Goal: Information Seeking & Learning: Compare options

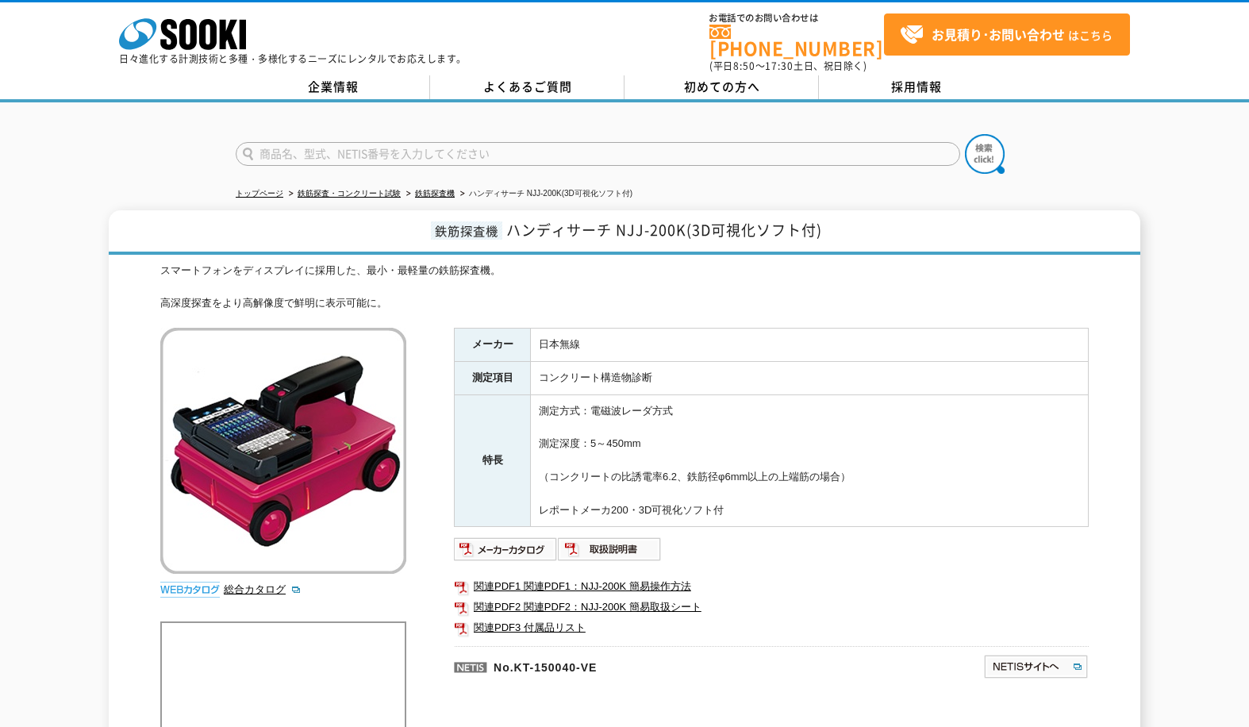
click at [1227, 178] on div "トップページ 鉄筋探査・コンクリート試験 鉄筋探査機 ハンディサーチ NJJ-200K(3D可視化ソフト付) 鉄筋探査機 ハンディサーチ NJJ-200K(3…" at bounding box center [624, 564] width 1249 height 924
drag, startPoint x: 644, startPoint y: 435, endPoint x: 536, endPoint y: 433, distance: 107.9
click at [536, 433] on td "測定方式：電磁波レーダ方式 測定深度：5～450mm （コンクリートの比誘電率6.2、鉄筋径φ6mm以上の上端筋の場合） レポートメーカ200・3D可視化ソフ…" at bounding box center [810, 460] width 558 height 133
drag, startPoint x: 536, startPoint y: 433, endPoint x: 714, endPoint y: 425, distance: 178.0
click at [714, 422] on td "測定方式：電磁波レーダ方式 測定深度：5～450mm （コンクリートの比誘電率6.2、鉄筋径φ6mm以上の上端筋の場合） レポートメーカ200・3D可視化ソフ…" at bounding box center [810, 460] width 558 height 133
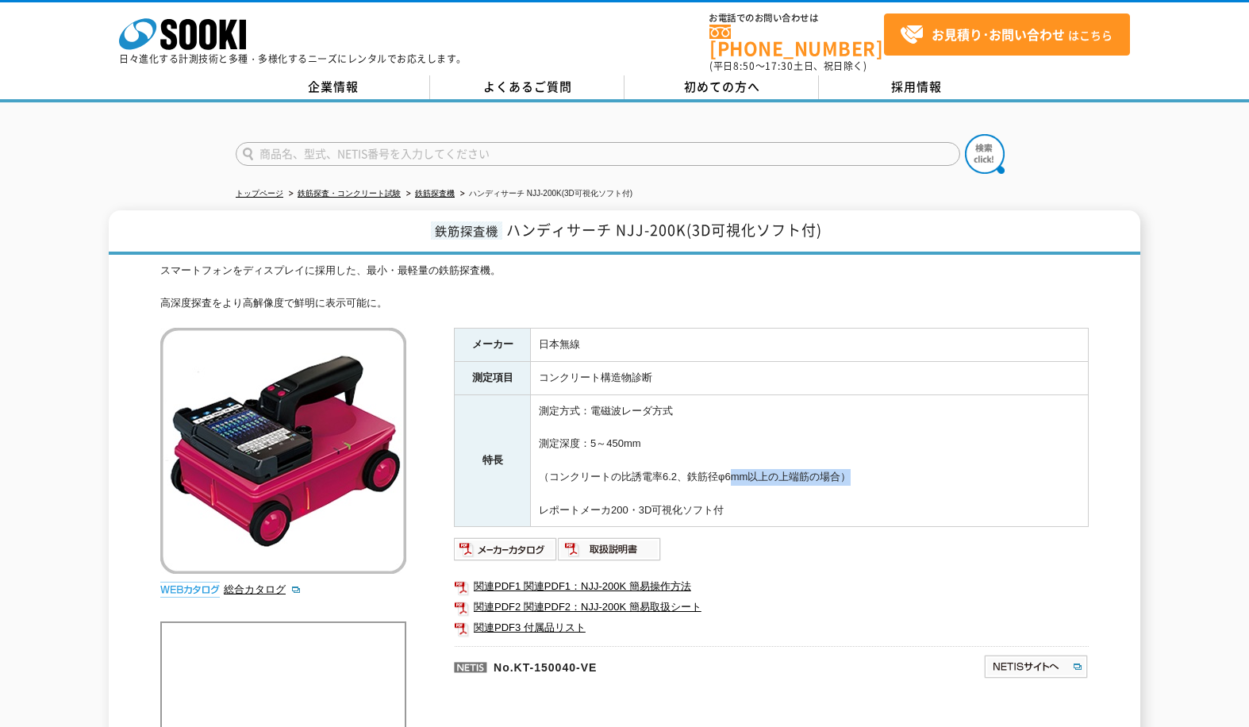
drag, startPoint x: 728, startPoint y: 465, endPoint x: 847, endPoint y: 468, distance: 119.1
click at [847, 468] on td "測定方式：電磁波レーダ方式 測定深度：5～450mm （コンクリートの比誘電率6.2、鉄筋径φ6mm以上の上端筋の場合） レポートメーカ200・3D可視化ソフ…" at bounding box center [810, 460] width 558 height 133
drag, startPoint x: 847, startPoint y: 468, endPoint x: 885, endPoint y: 468, distance: 38.1
click at [885, 468] on td "測定方式：電磁波レーダ方式 測定深度：5～450mm （コンクリートの比誘電率6.2、鉄筋径φ6mm以上の上端筋の場合） レポートメーカ200・3D可視化ソフ…" at bounding box center [810, 460] width 558 height 133
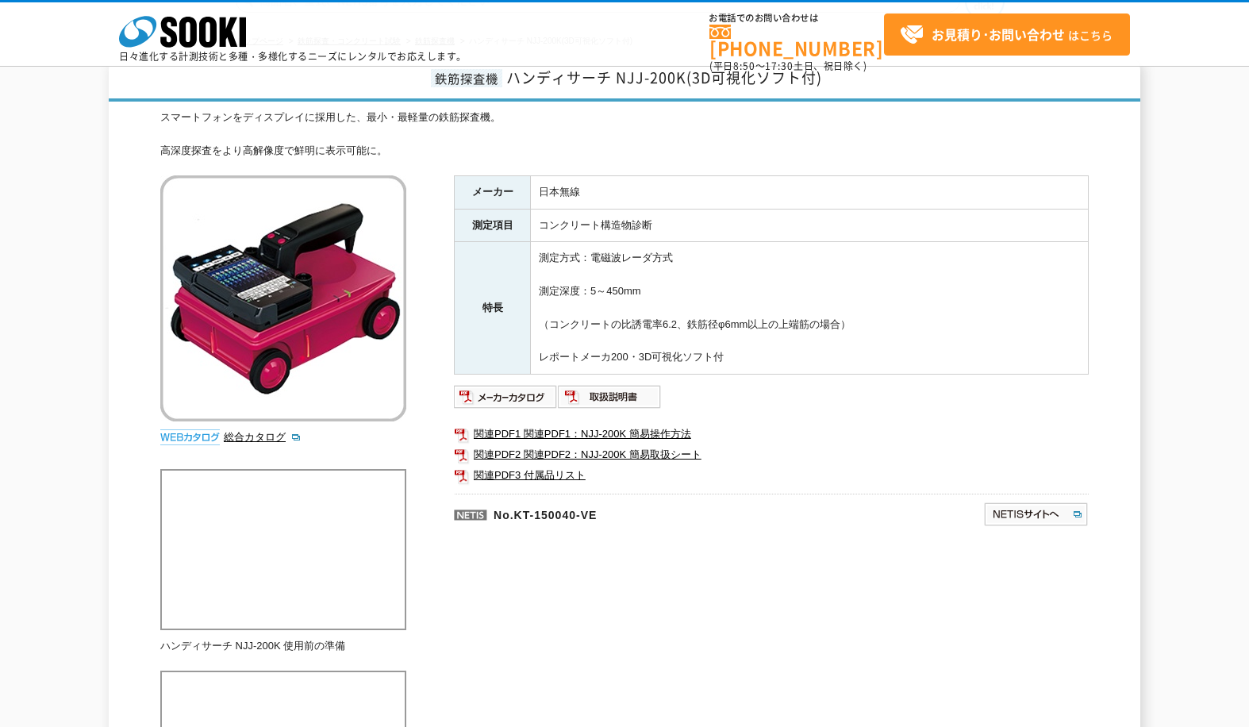
scroll to position [159, 0]
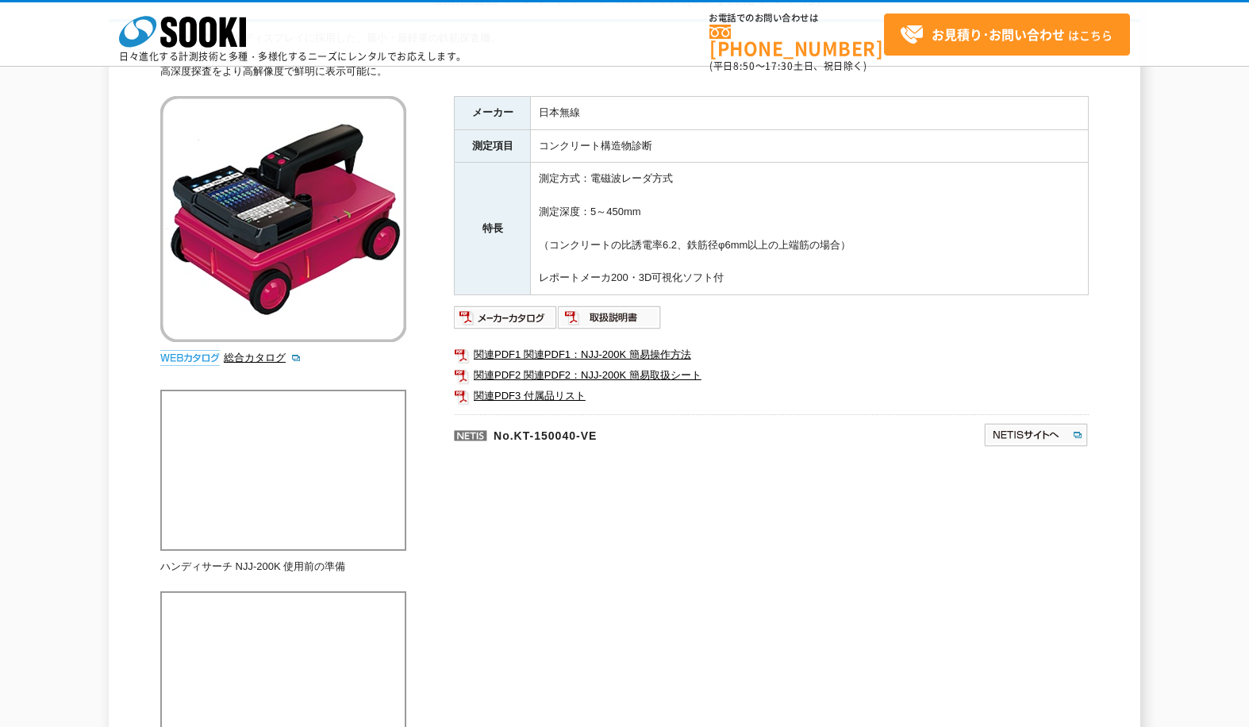
click at [953, 336] on ul "関連PDF1 関連PDF1：NJJ-200K 簡易操作方法 関連PDF2 関連PDF2：NJJ-200K 簡易取扱シート 関連PDF3 付属品リスト" at bounding box center [771, 375] width 635 height 78
click at [673, 494] on div "スマートフォンをディスプレイに採用した、最小・最軽量の鉄筋探査機。 高深度探査をより高解像度で鮮明に表示可能に。 総合カタログ メーカー 日本無線 測定項目 …" at bounding box center [624, 403] width 928 height 747
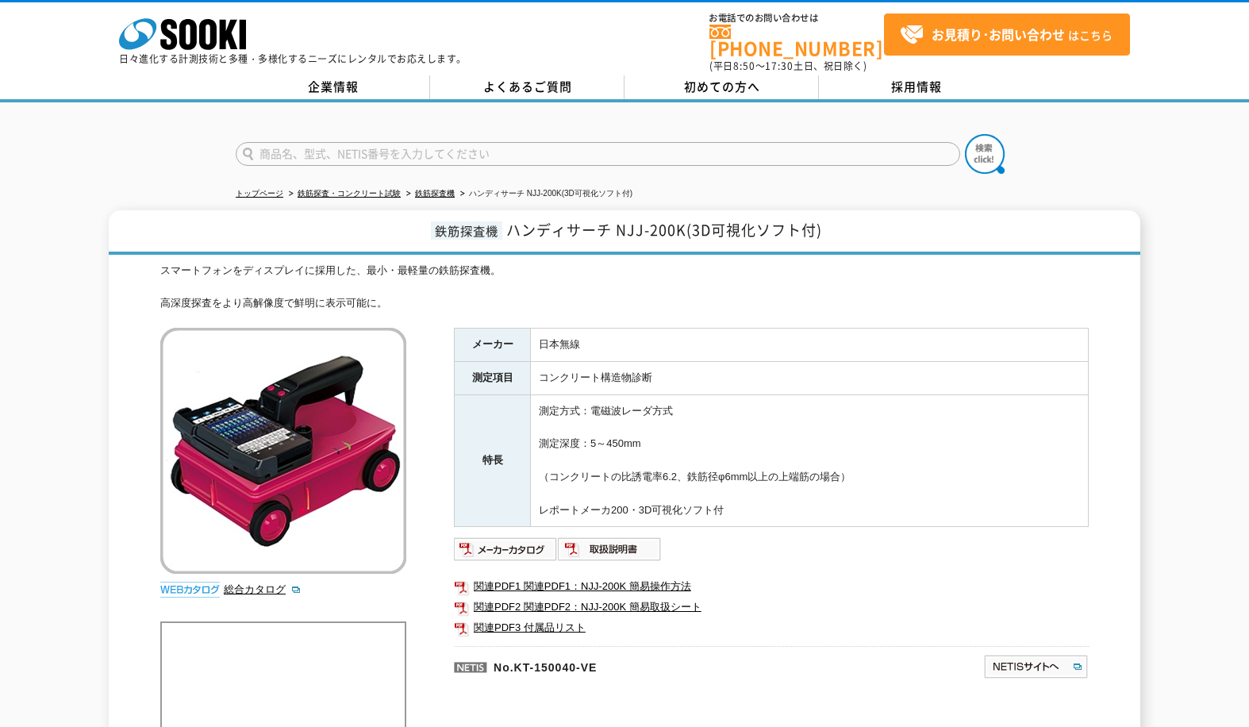
scroll to position [79, 0]
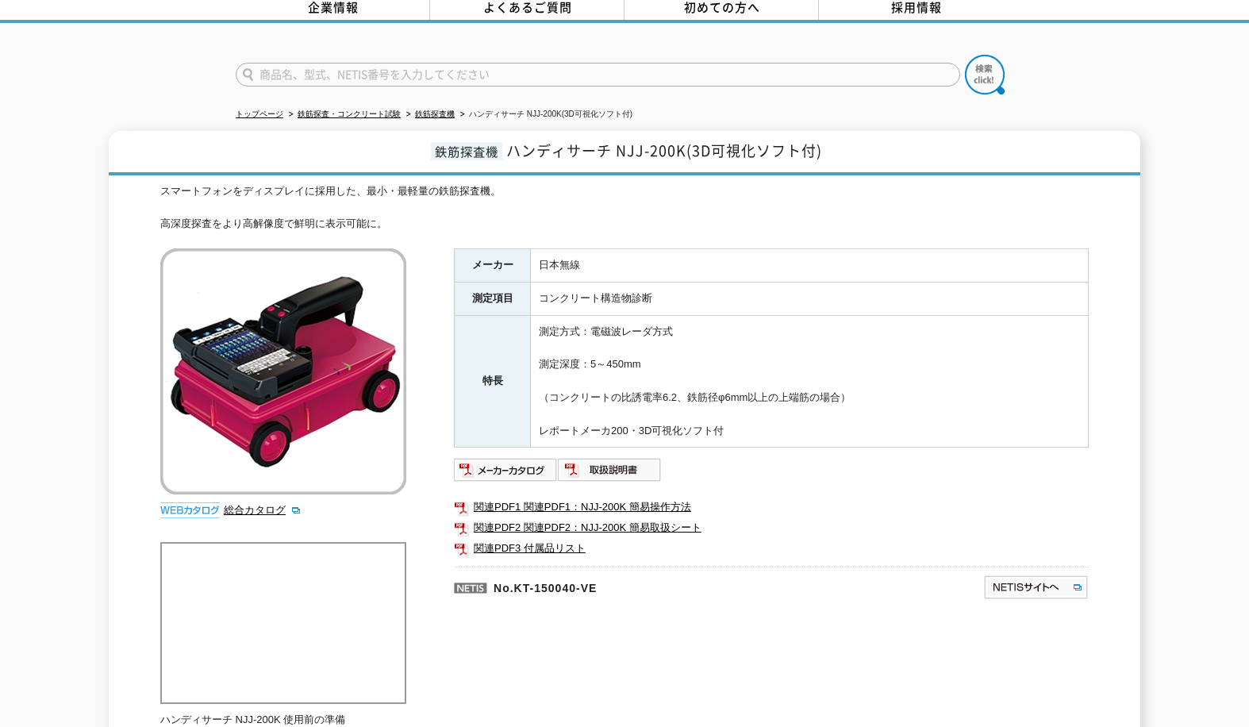
click at [1105, 74] on div at bounding box center [624, 61] width 1249 height 76
drag, startPoint x: 1175, startPoint y: 106, endPoint x: 1170, endPoint y: 96, distance: 11.0
click at [1175, 105] on div "トップページ 鉄筋探査・コンクリート試験 鉄筋探査機 ハンディサーチ NJJ-200K(3D可視化ソフト付) 鉄筋探査機 ハンディサーチ NJJ-200K(3…" at bounding box center [624, 485] width 1249 height 924
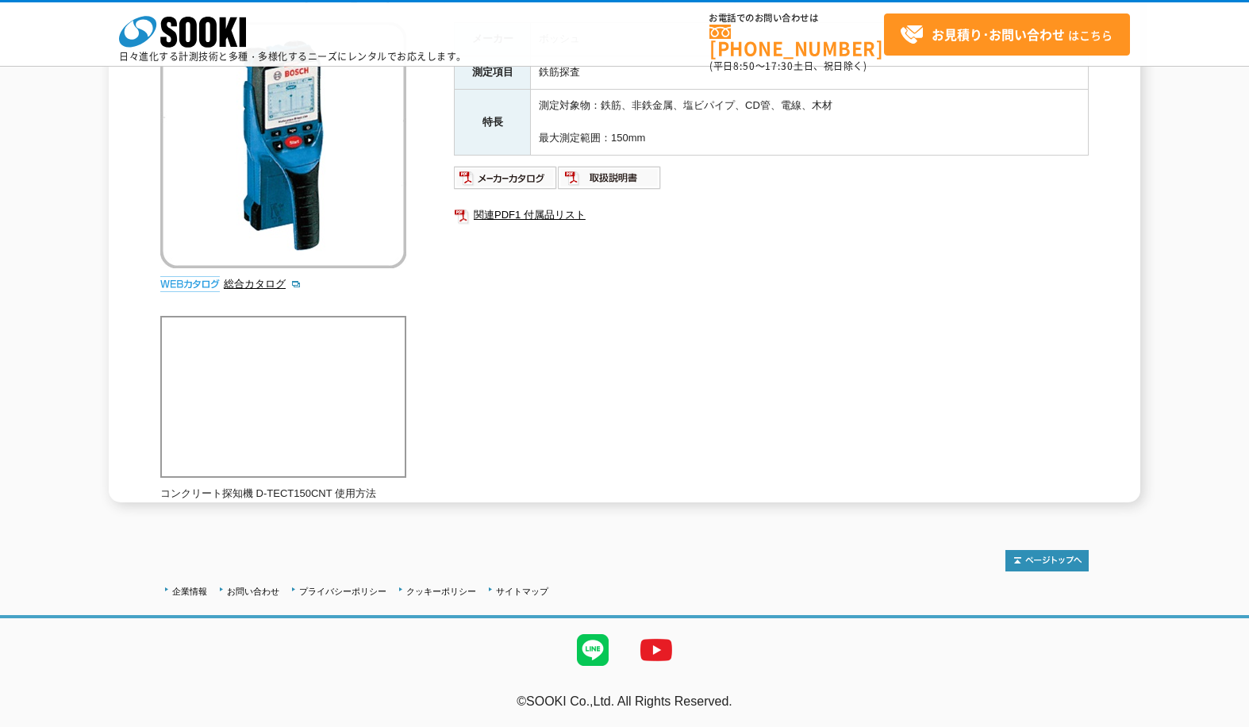
scroll to position [121, 0]
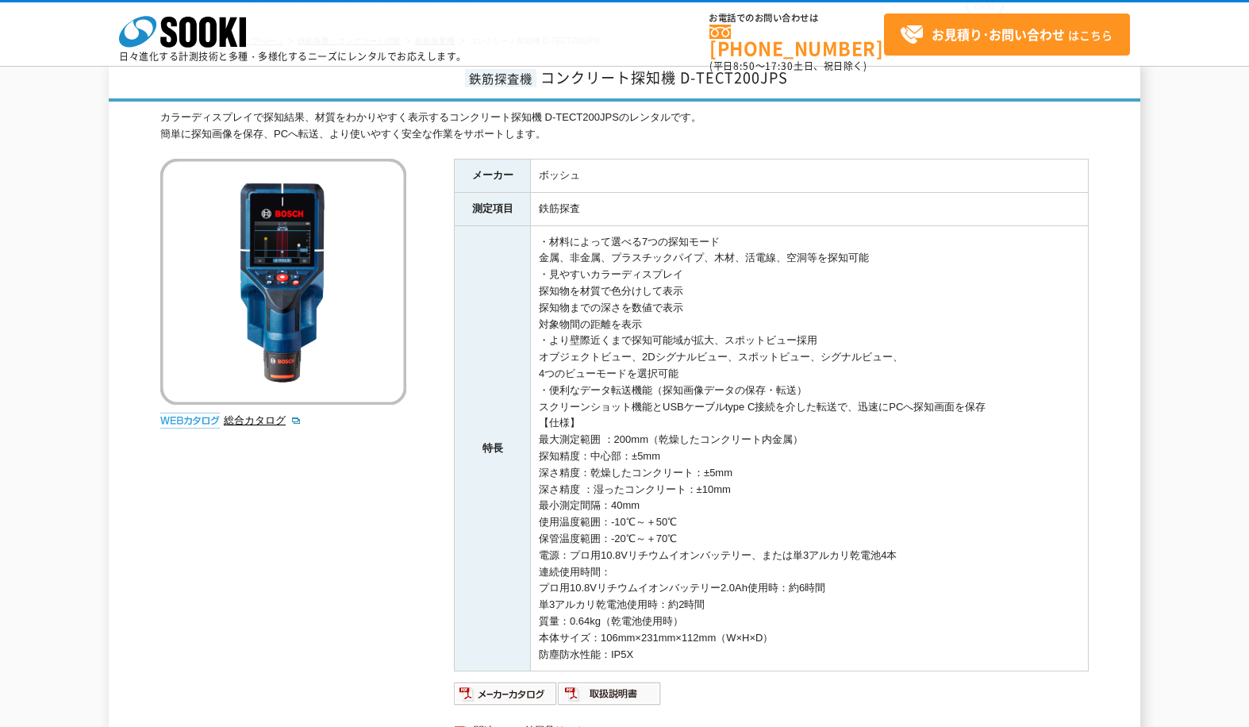
scroll to position [159, 0]
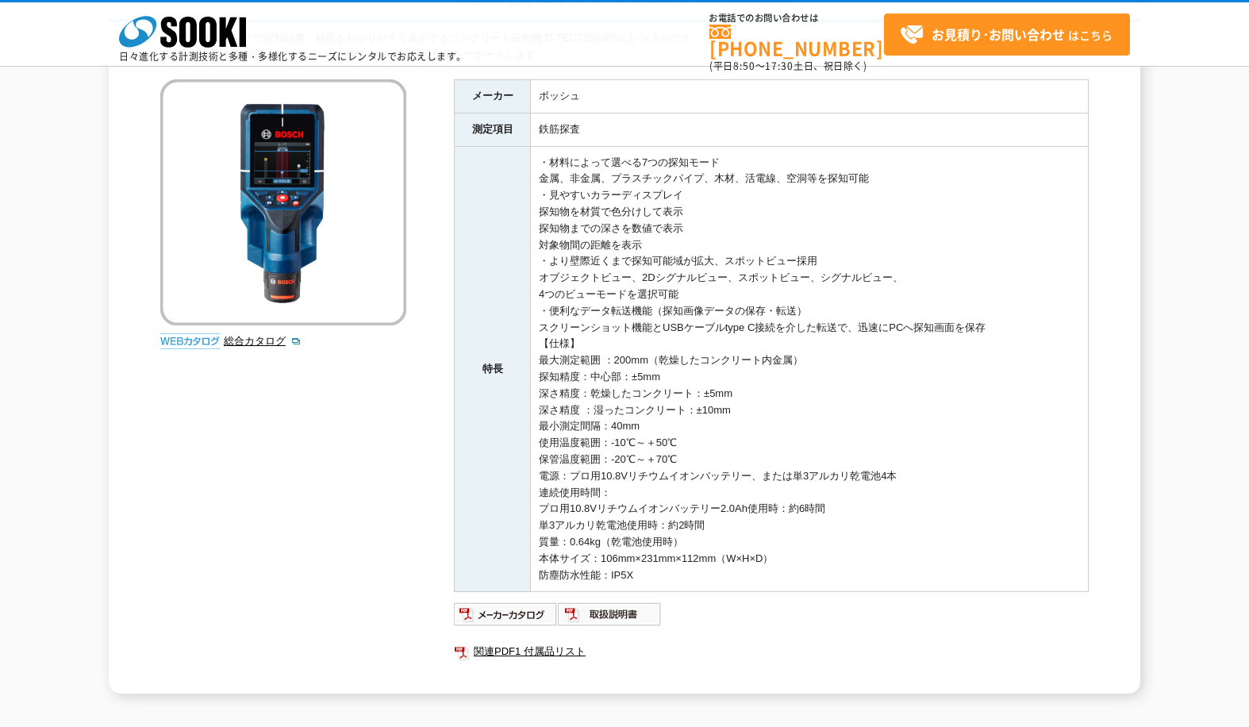
click at [717, 94] on td "ボッシュ" at bounding box center [810, 95] width 558 height 33
drag, startPoint x: 913, startPoint y: 181, endPoint x: 905, endPoint y: 203, distance: 23.9
click at [905, 203] on td "・材料によって選べる7つの探知モード 金属、非金属、プラスチックパイプ、木材、活電線、空洞等を探知可能 ・見やすいカラーディスプレイ 探知物を材質で色分けして…" at bounding box center [810, 369] width 558 height 446
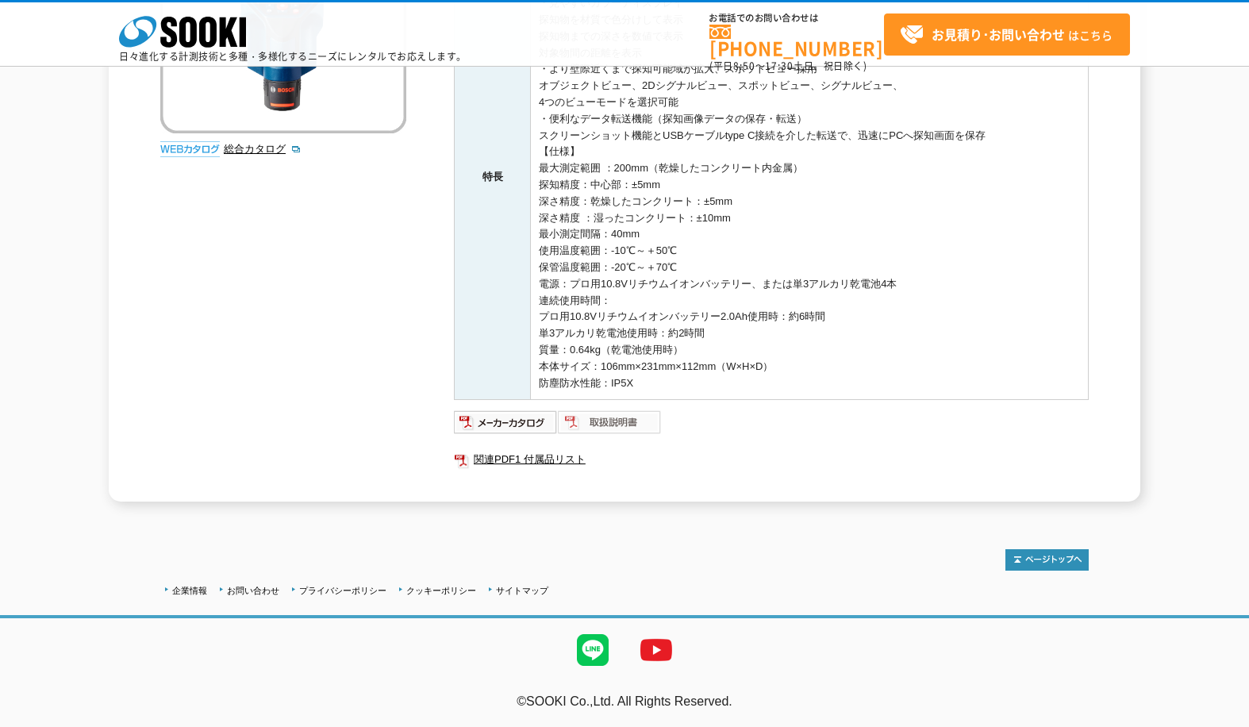
click at [600, 429] on img at bounding box center [610, 421] width 104 height 25
